Goal: Answer question/provide support

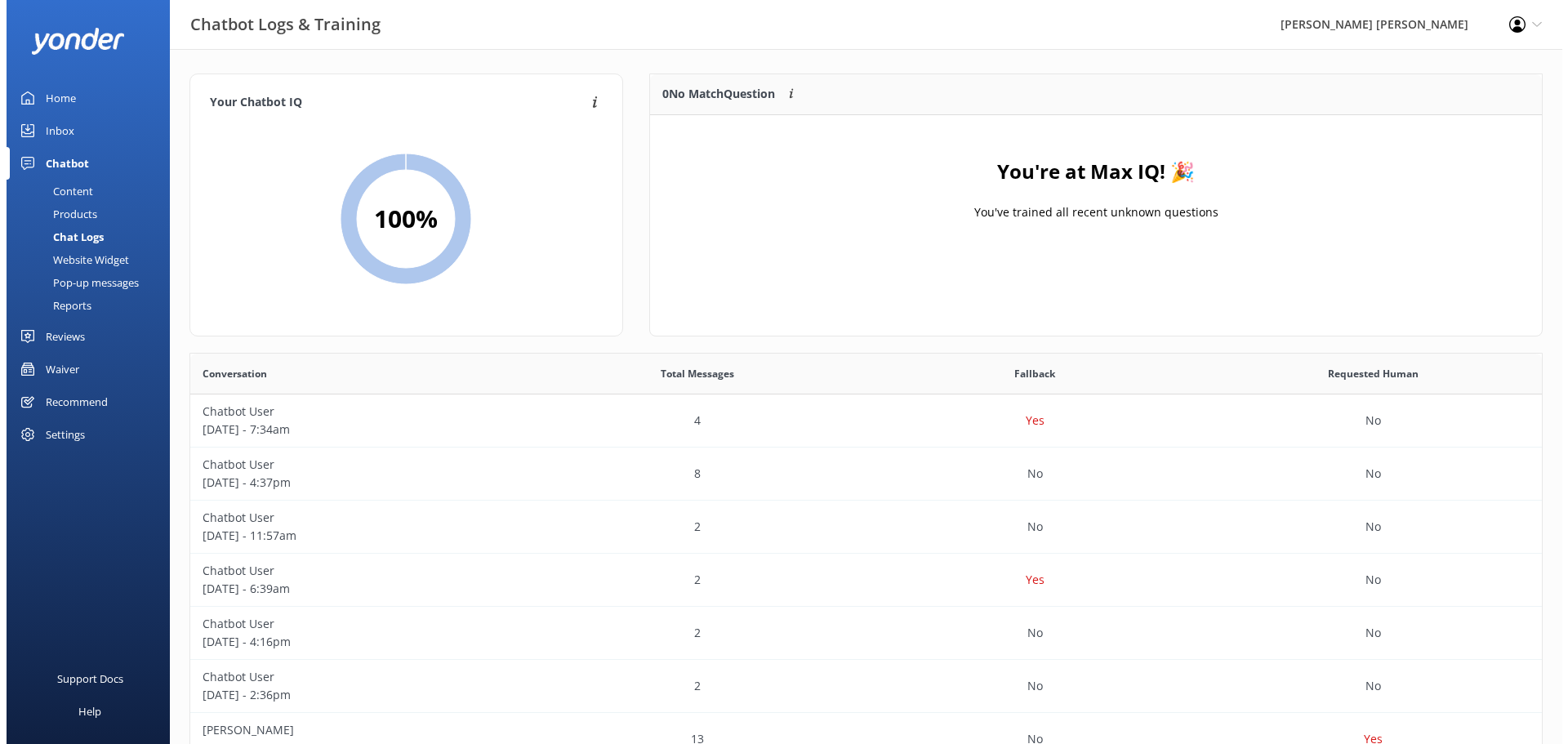
scroll to position [560, 1339]
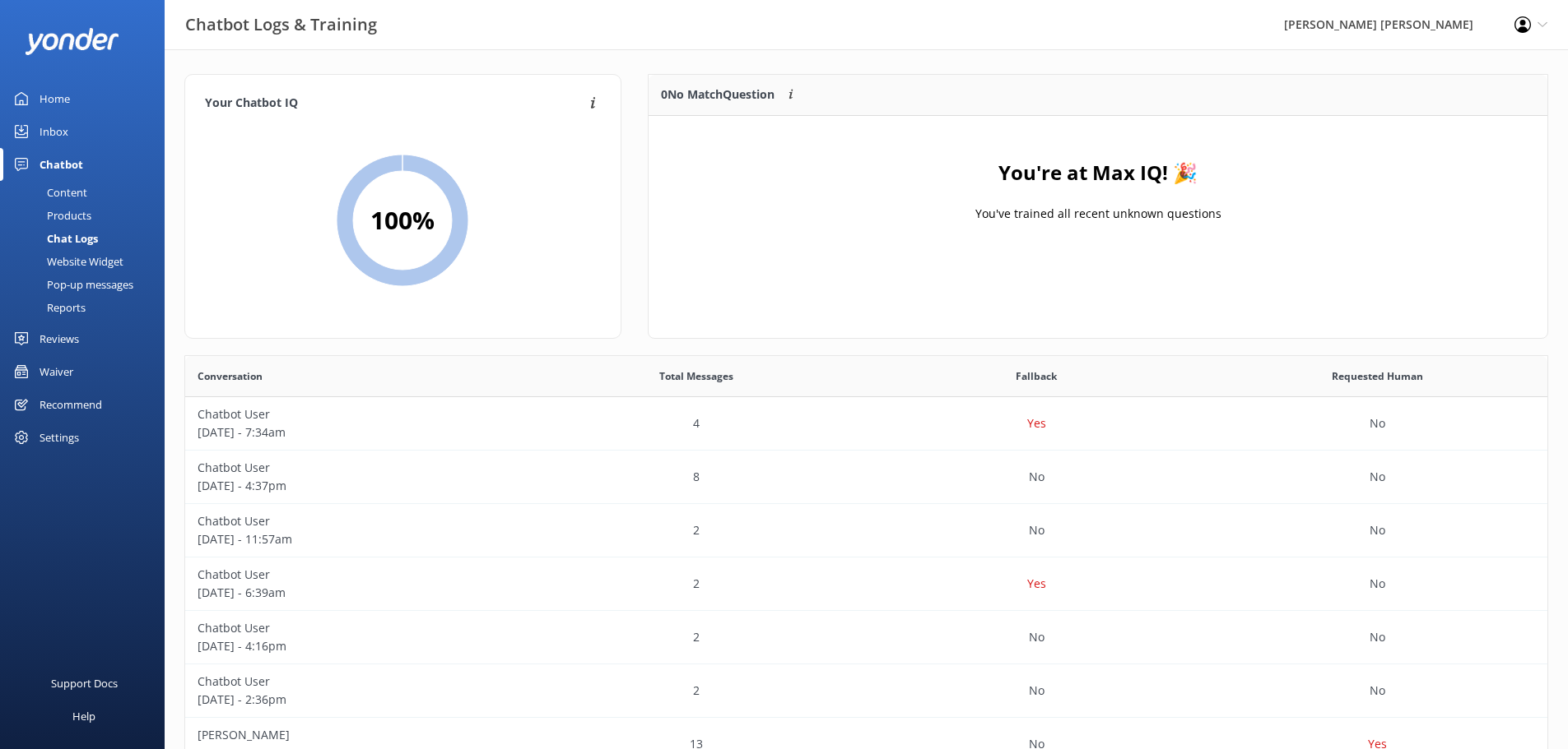
click at [46, 166] on div "Chatbot" at bounding box center [61, 165] width 44 height 33
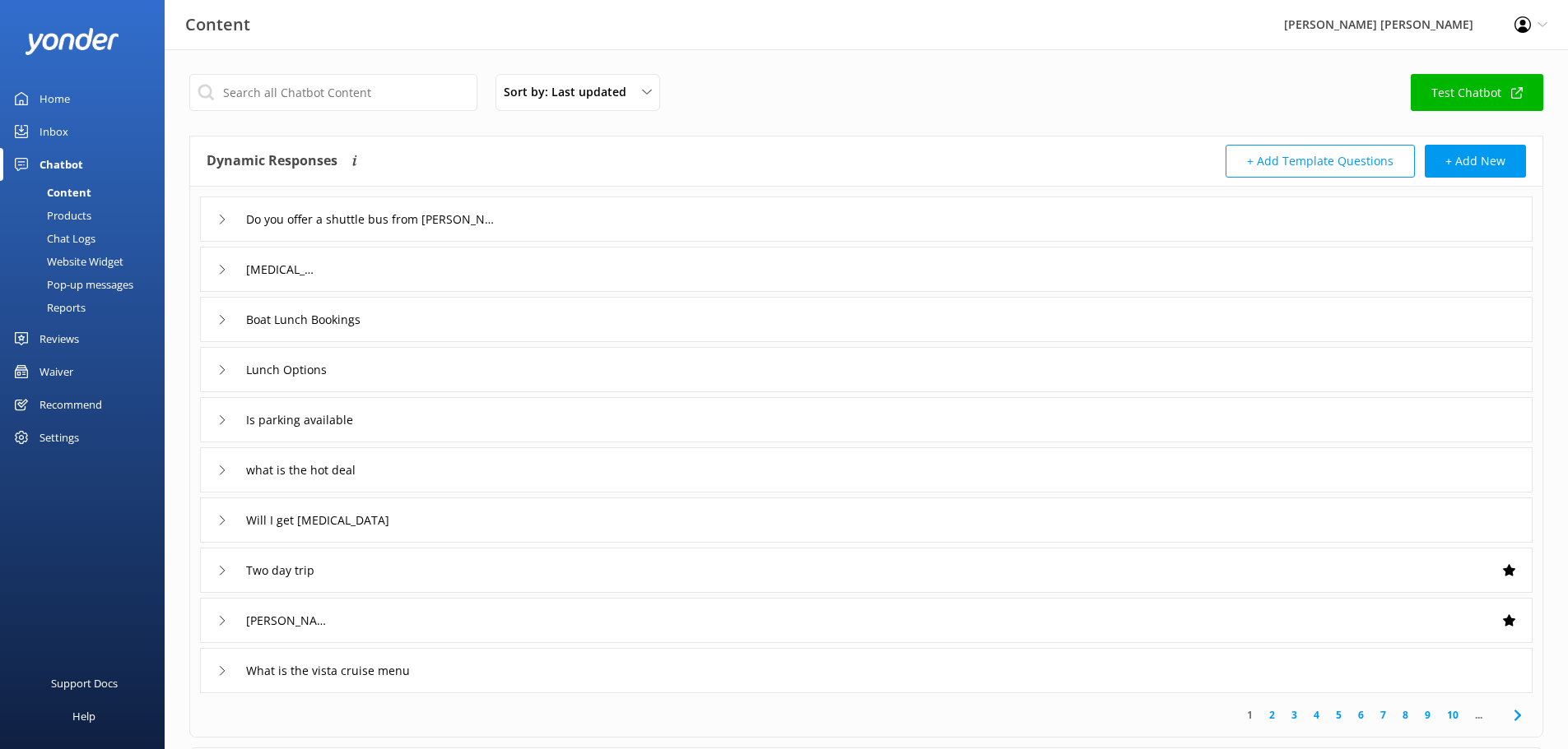
click at [43, 128] on div "Inbox" at bounding box center [53, 132] width 29 height 33
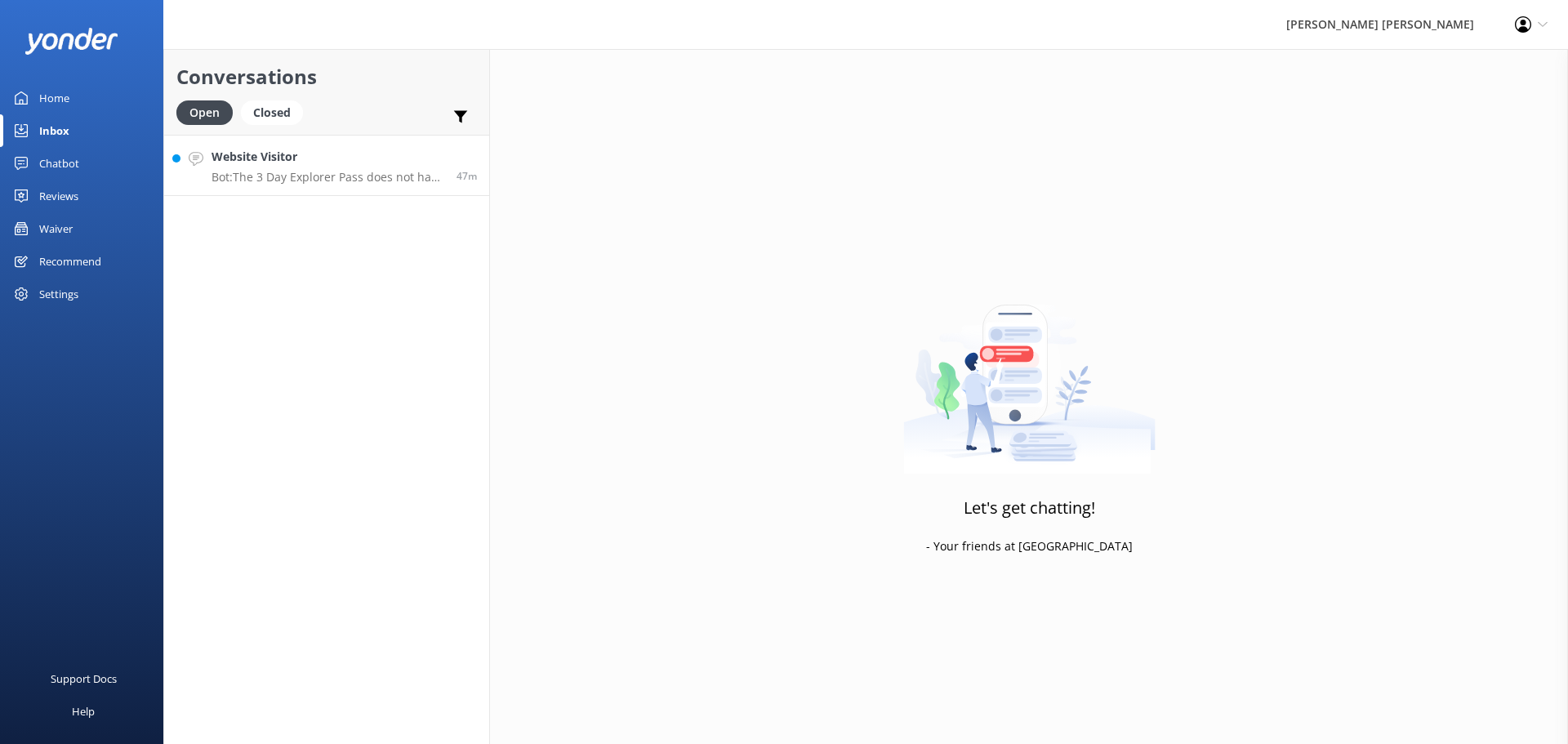
click at [317, 180] on p "Bot: The 3 Day Explorer Pass does not have an option to depart from [GEOGRAPHIC…" at bounding box center [328, 177] width 233 height 15
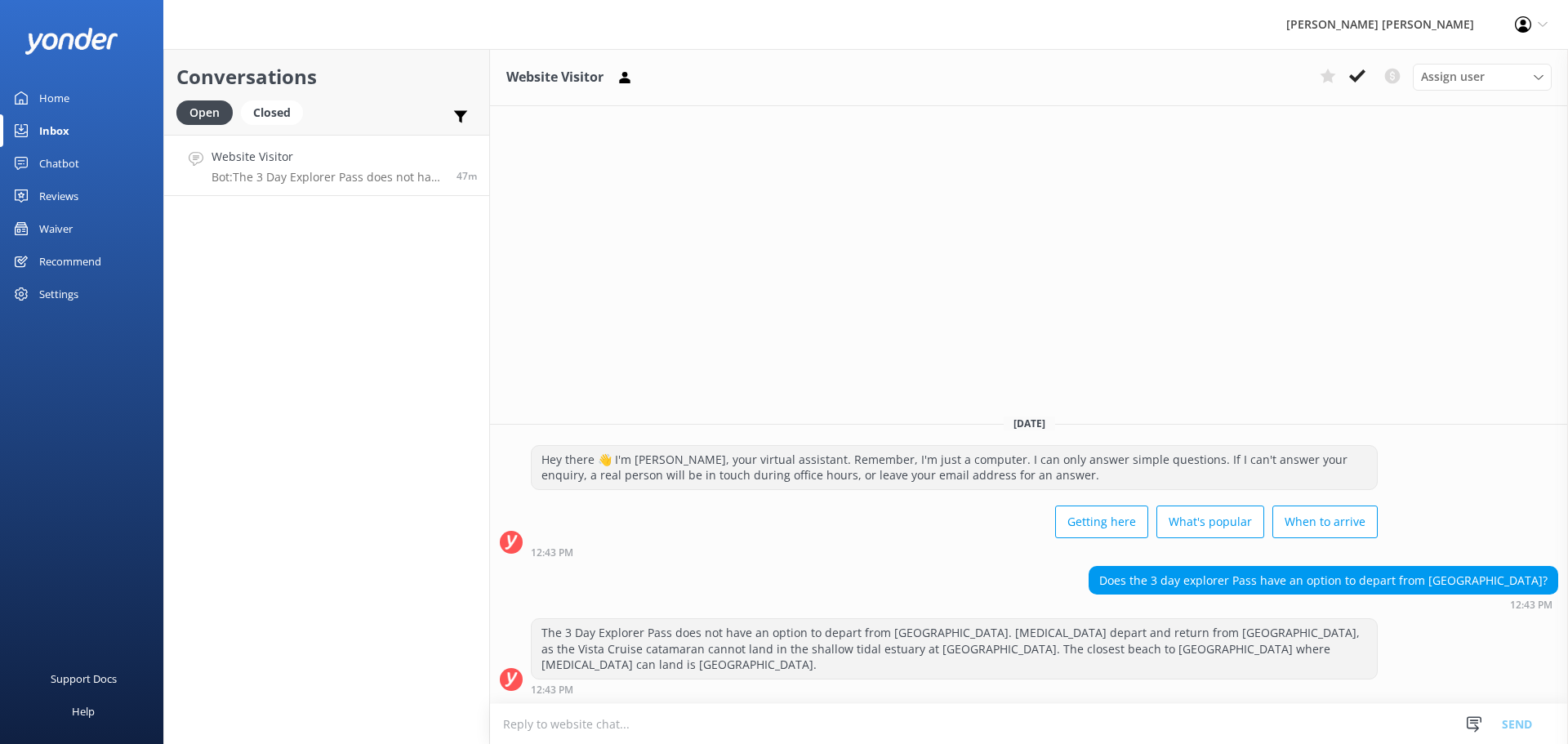
click at [318, 177] on p "Bot: The 3 Day Explorer Pass does not have an option to depart from [GEOGRAPHIC…" at bounding box center [328, 177] width 233 height 15
click at [1351, 82] on icon at bounding box center [1357, 75] width 16 height 16
